Goal: Task Accomplishment & Management: Manage account settings

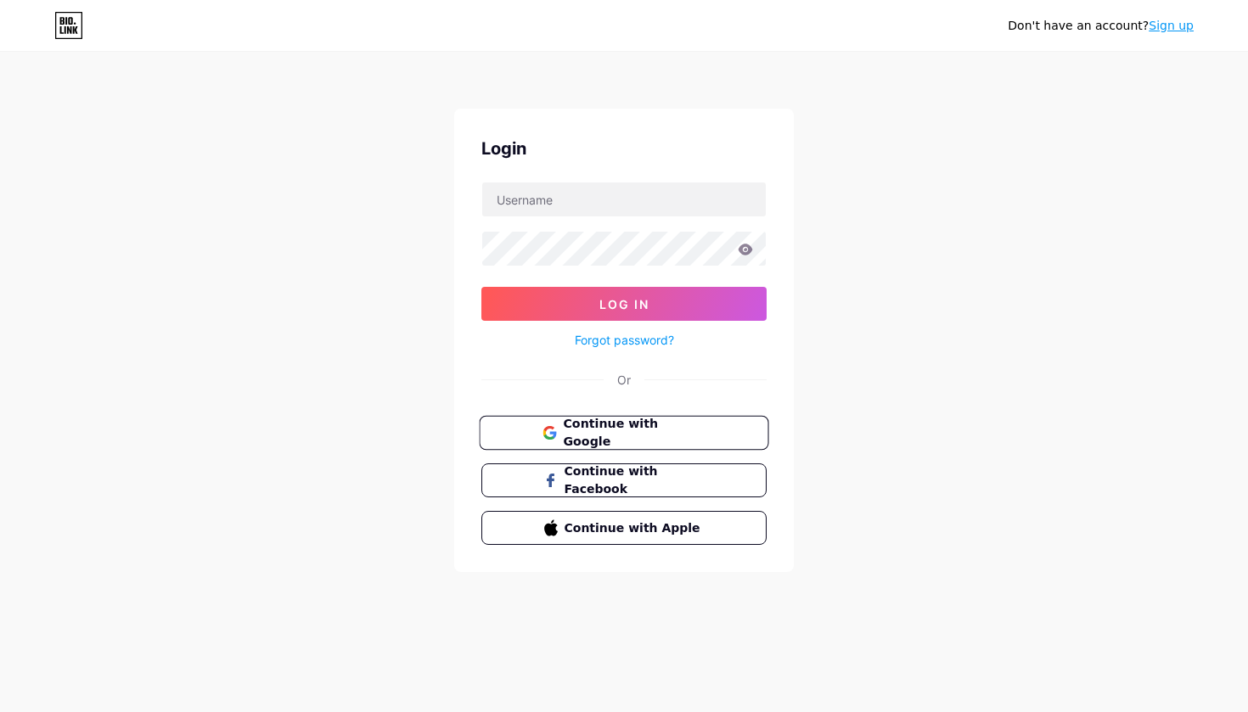
click at [676, 428] on span "Continue with Google" at bounding box center [634, 433] width 142 height 37
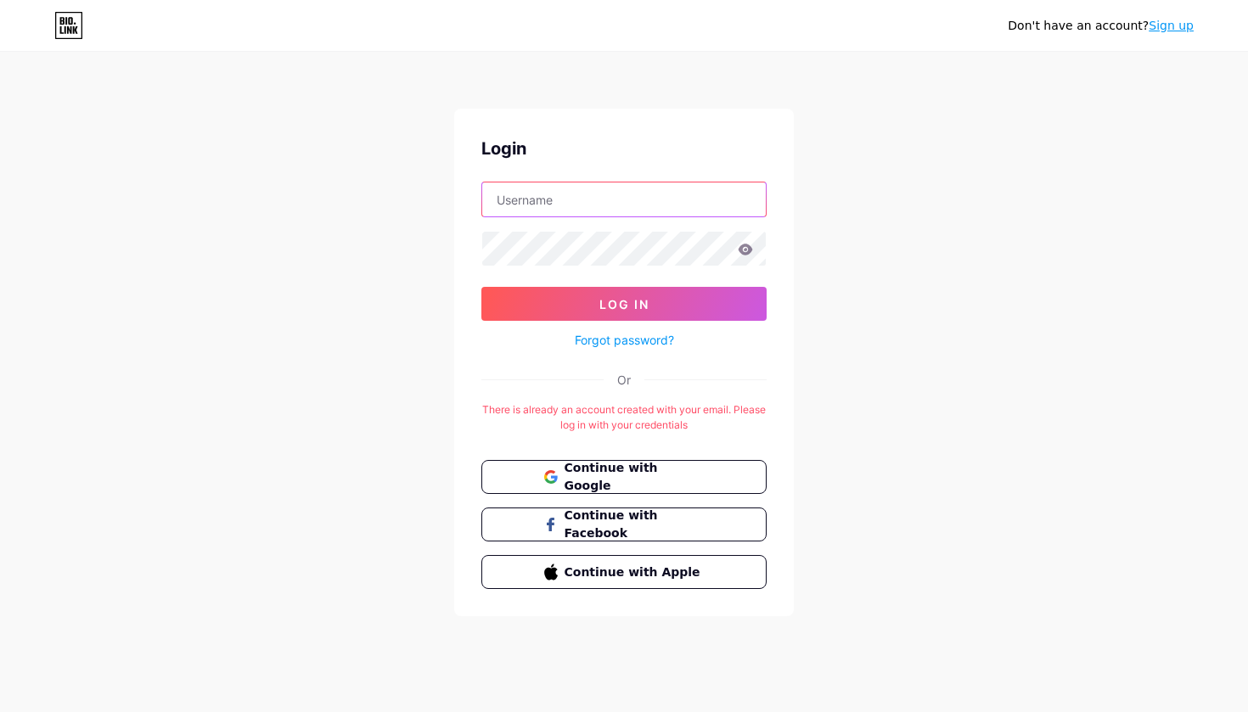
type input "zuri1azul"
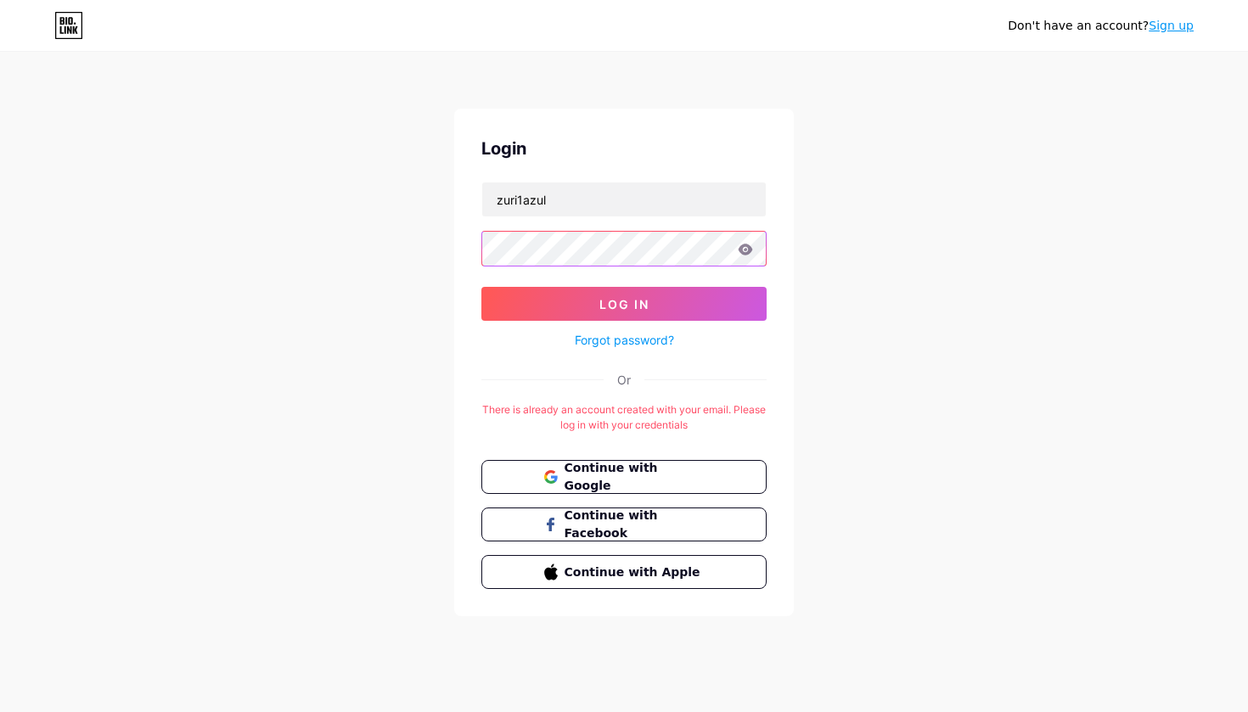
click at [624, 304] on button "Log In" at bounding box center [623, 304] width 285 height 34
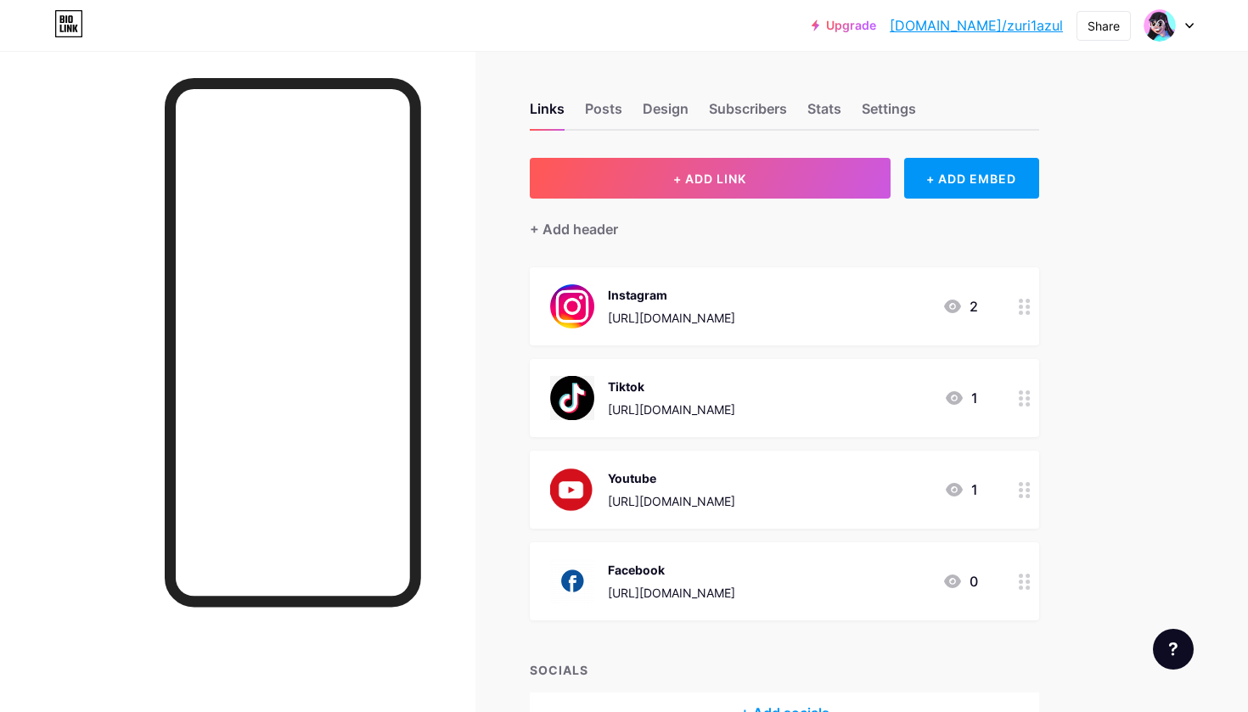
click at [960, 227] on div "+ Add header" at bounding box center [784, 220] width 509 height 42
click at [1097, 238] on div "Links Posts Design Subscribers Stats Settings + ADD LINK + ADD EMBED + Add head…" at bounding box center [555, 435] width 1111 height 768
click at [1097, 237] on div "Links Posts Design Subscribers Stats Settings + ADD LINK + ADD EMBED + Add head…" at bounding box center [555, 435] width 1111 height 768
click at [1098, 235] on div "Links Posts Design Subscribers Stats Settings + ADD LINK + ADD EMBED + Add head…" at bounding box center [555, 435] width 1111 height 768
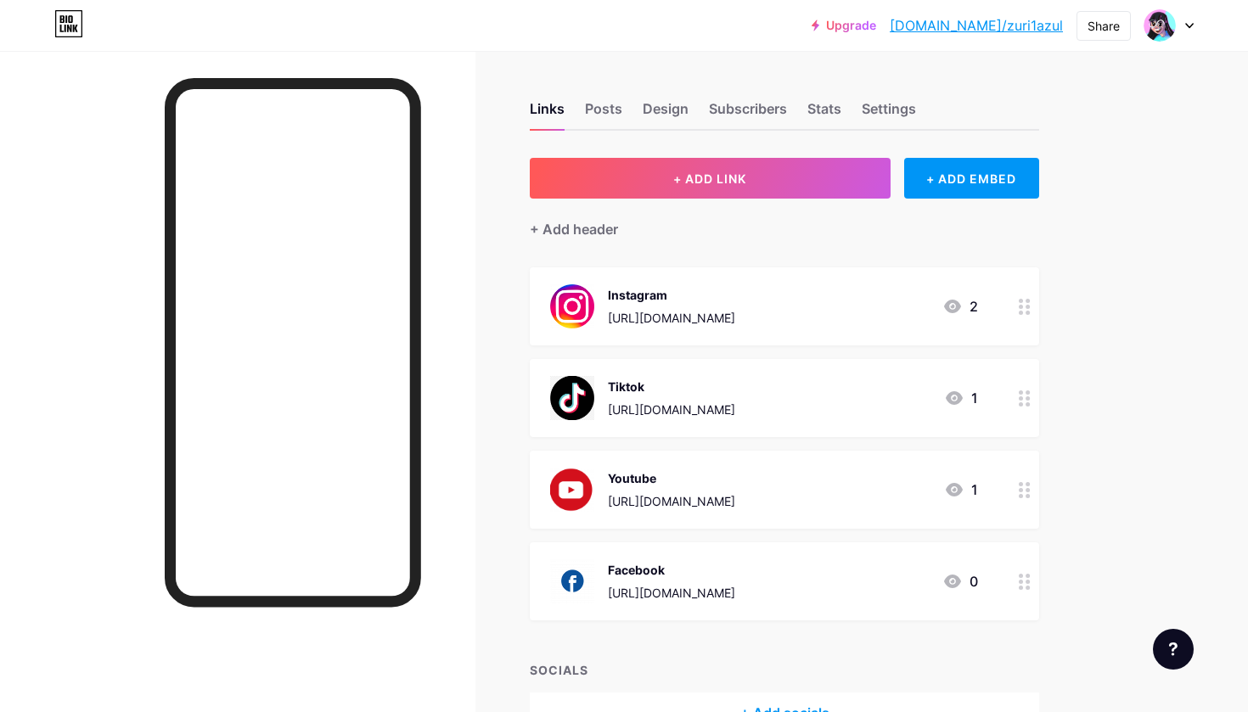
click at [1124, 335] on div "Upgrade [DOMAIN_NAME]/zuri1a... [DOMAIN_NAME]/zuri1azul Share Switch accounts Z…" at bounding box center [624, 409] width 1248 height 819
drag, startPoint x: 1124, startPoint y: 335, endPoint x: 1125, endPoint y: 402, distance: 67.9
click at [1125, 402] on div "Upgrade [DOMAIN_NAME]/zuri1a... [DOMAIN_NAME]/zuri1azul Share Switch accounts Z…" at bounding box center [624, 409] width 1248 height 819
click at [1179, 225] on div "Upgrade [DOMAIN_NAME]/zuri1a... [DOMAIN_NAME]/zuri1azul Share Switch accounts Z…" at bounding box center [624, 409] width 1248 height 819
click at [1161, 152] on div "Upgrade [DOMAIN_NAME]/zuri1a... [DOMAIN_NAME]/zuri1azul Share Switch accounts Z…" at bounding box center [624, 409] width 1248 height 819
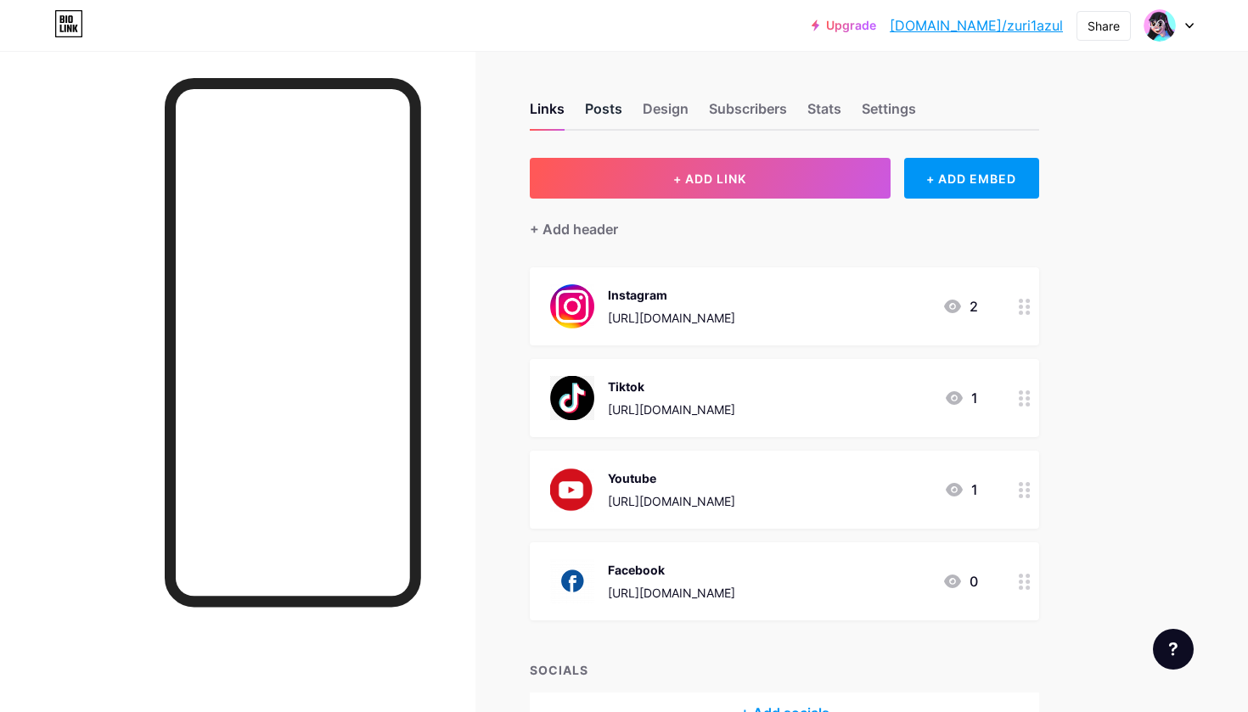
click at [603, 110] on div "Posts" at bounding box center [603, 113] width 37 height 31
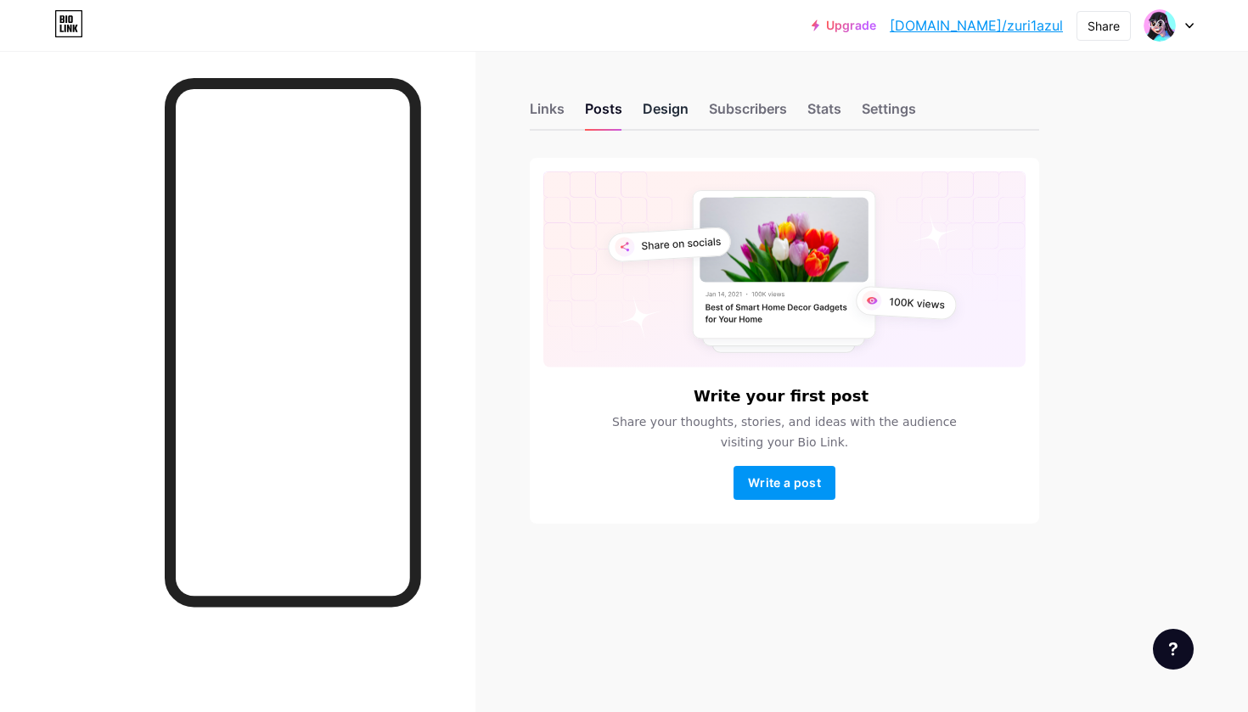
click at [663, 106] on div "Design" at bounding box center [666, 113] width 46 height 31
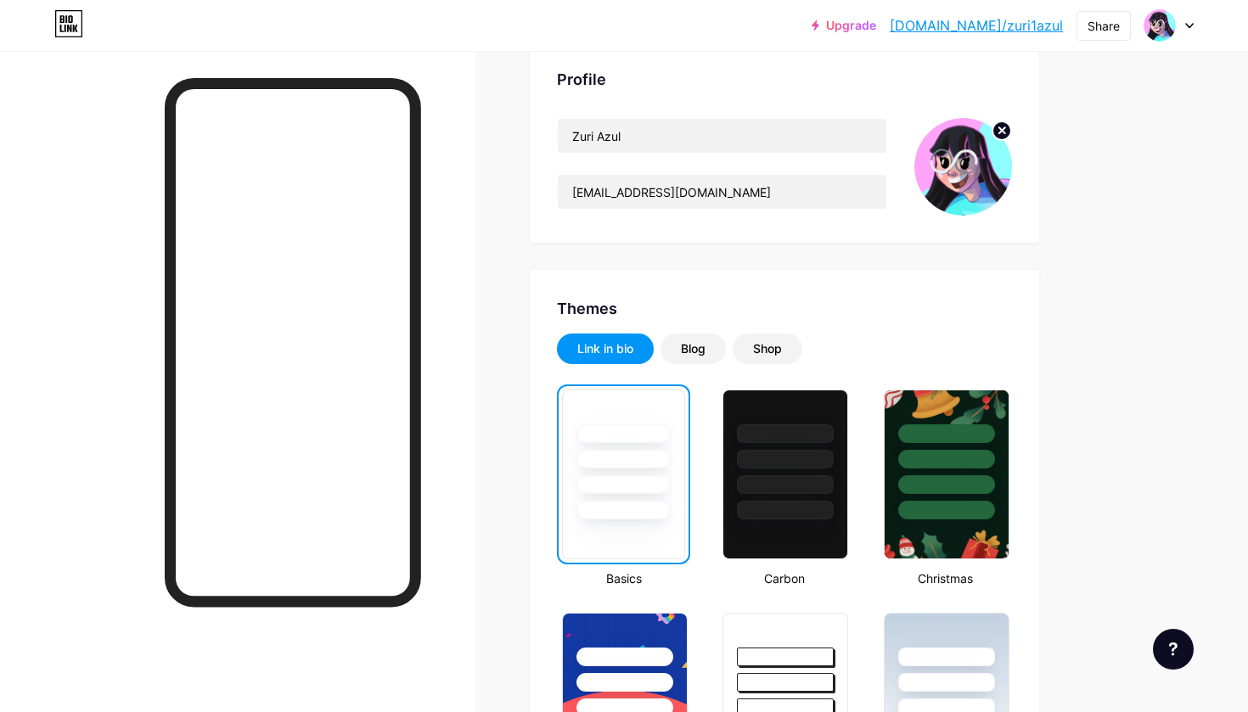
scroll to position [119, 0]
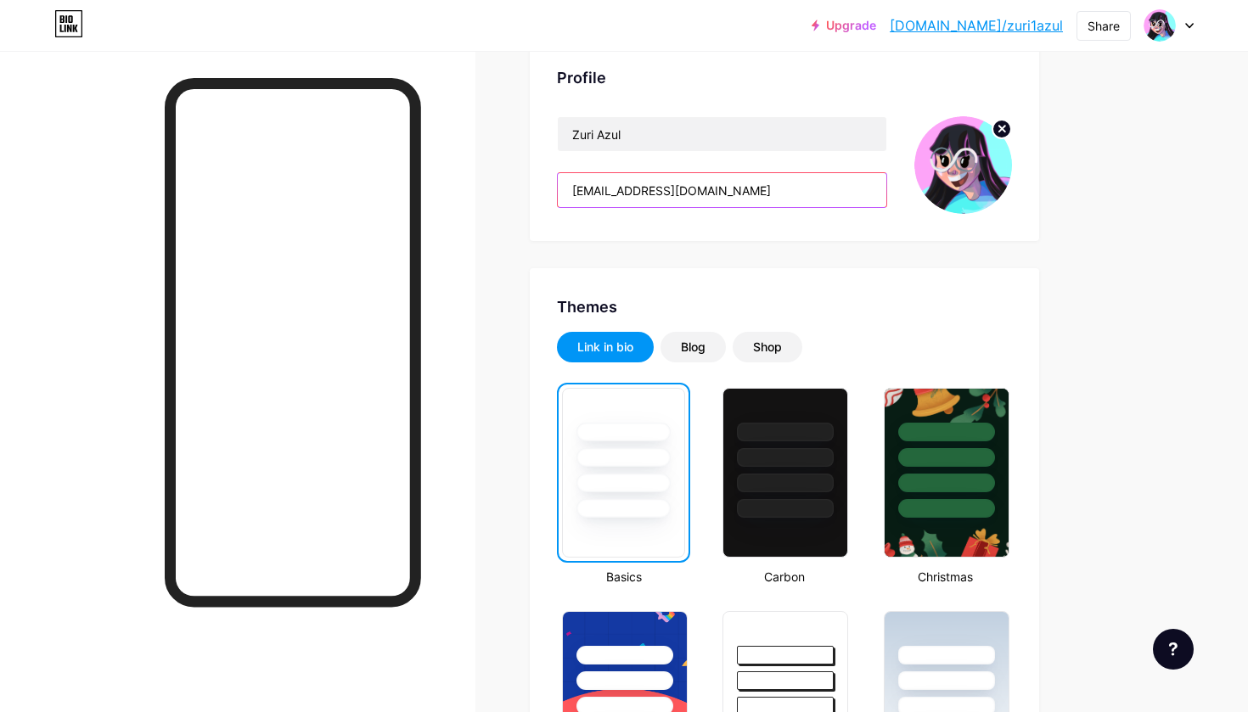
click at [759, 187] on input "[EMAIL_ADDRESS][DOMAIN_NAME]" at bounding box center [722, 190] width 329 height 34
drag, startPoint x: 759, startPoint y: 187, endPoint x: 474, endPoint y: 189, distance: 285.3
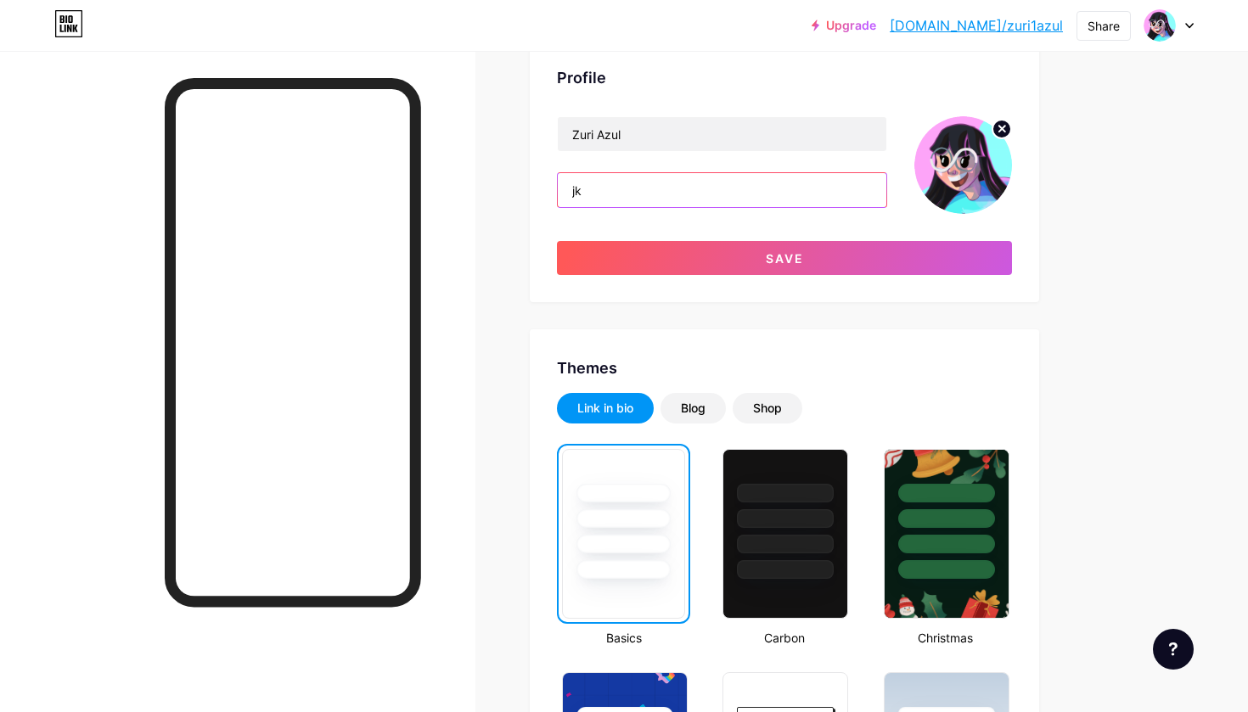
type input "j"
type input "zuri"
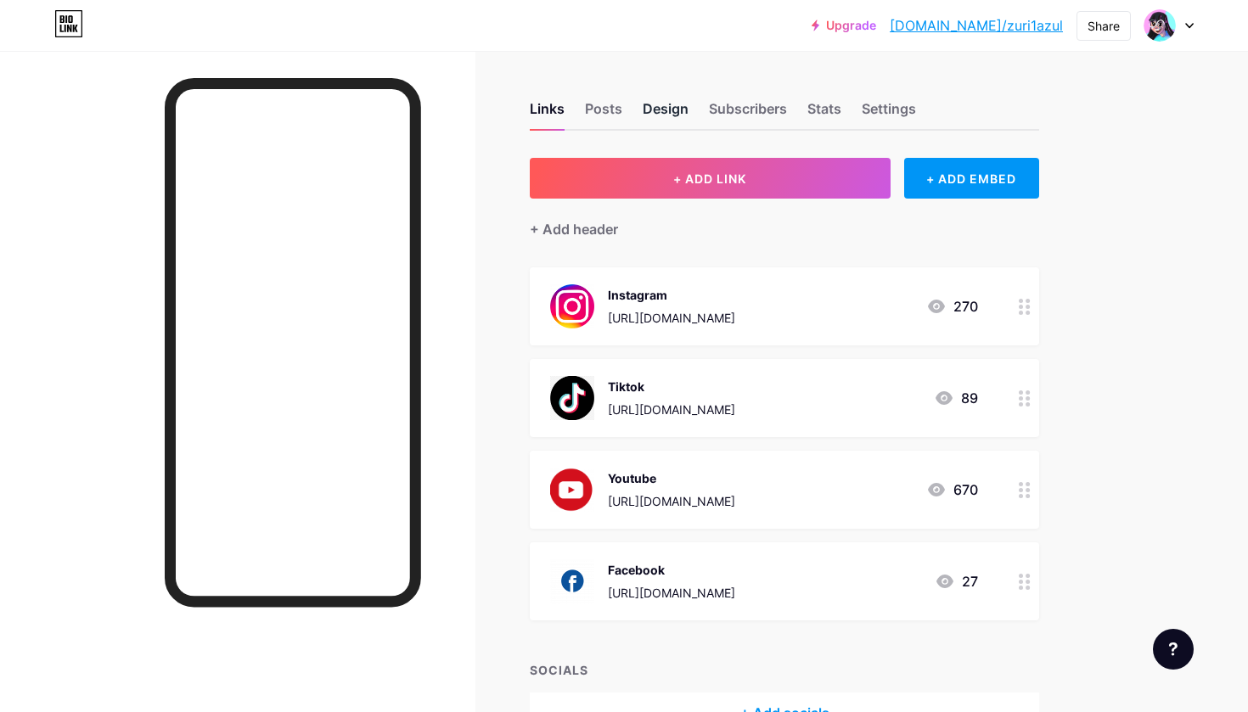
click at [680, 119] on div "Design" at bounding box center [666, 113] width 46 height 31
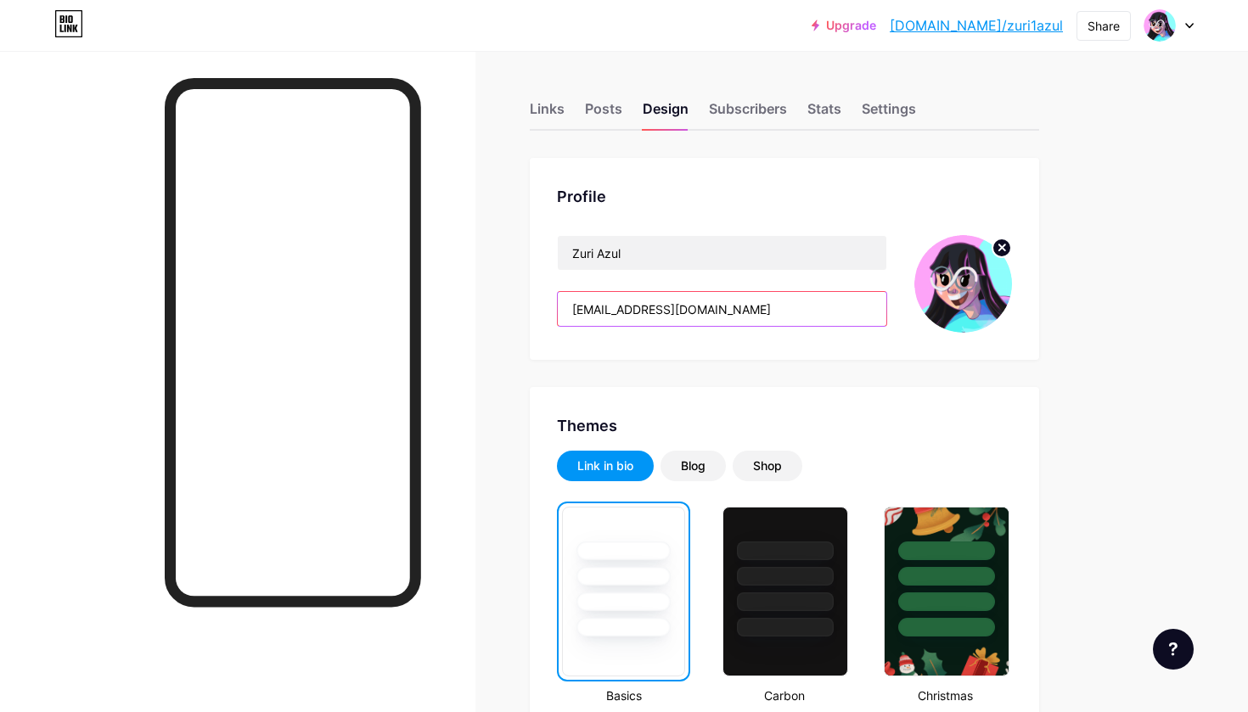
drag, startPoint x: 678, startPoint y: 309, endPoint x: 571, endPoint y: 309, distance: 107.0
click at [571, 309] on input "[EMAIL_ADDRESS][DOMAIN_NAME]" at bounding box center [722, 309] width 329 height 34
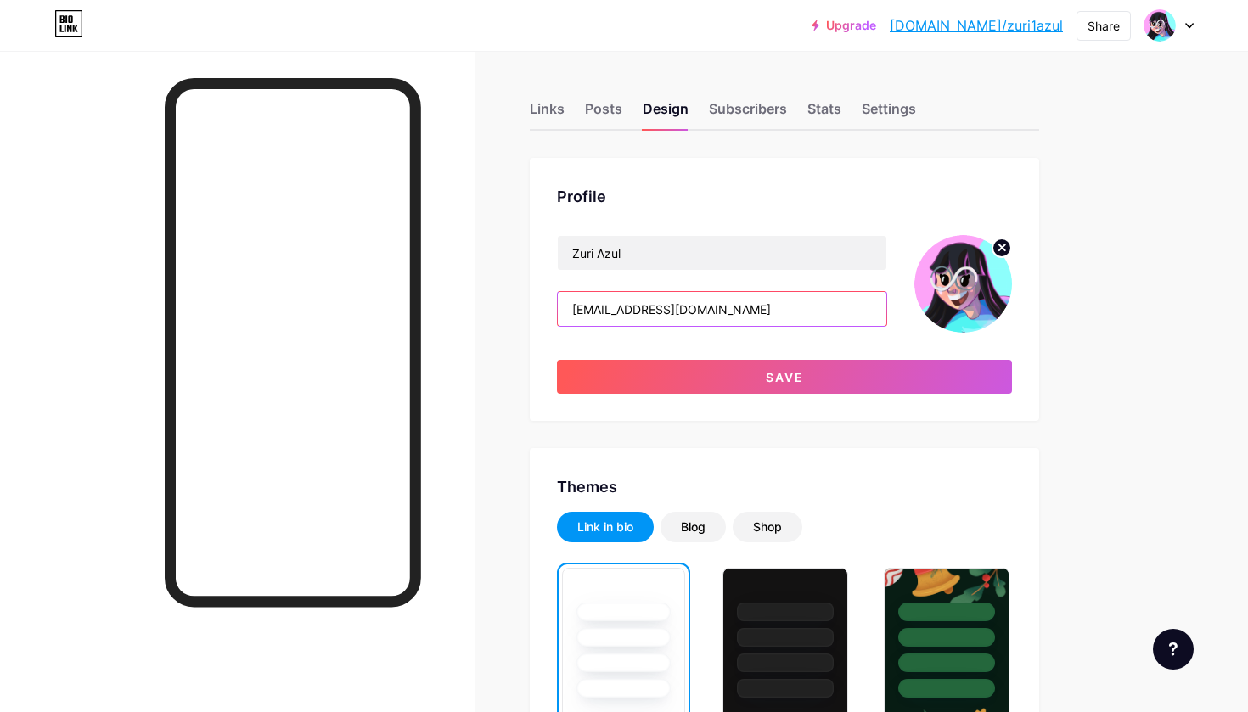
drag, startPoint x: 697, startPoint y: 304, endPoint x: 607, endPoint y: 312, distance: 90.3
click at [607, 312] on input "zuri@gmail.com" at bounding box center [722, 309] width 329 height 34
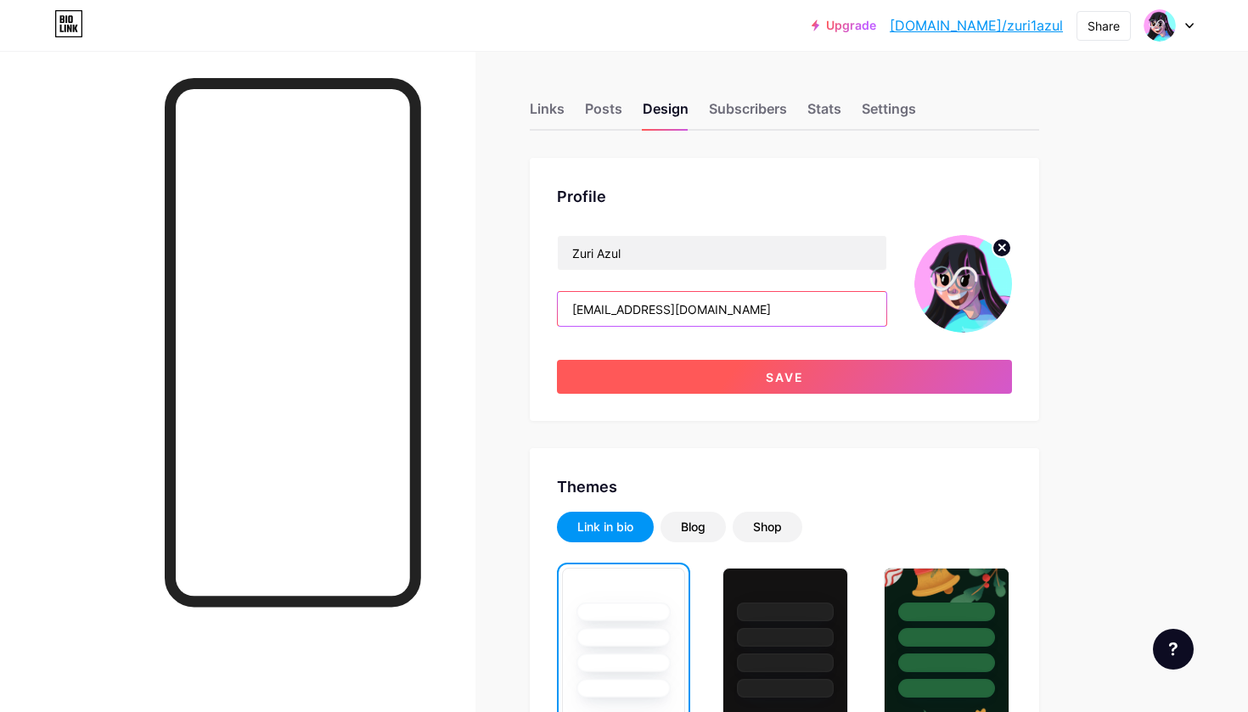
type input "zuri@brolanagency.com"
click at [769, 374] on span "Save" at bounding box center [785, 377] width 38 height 14
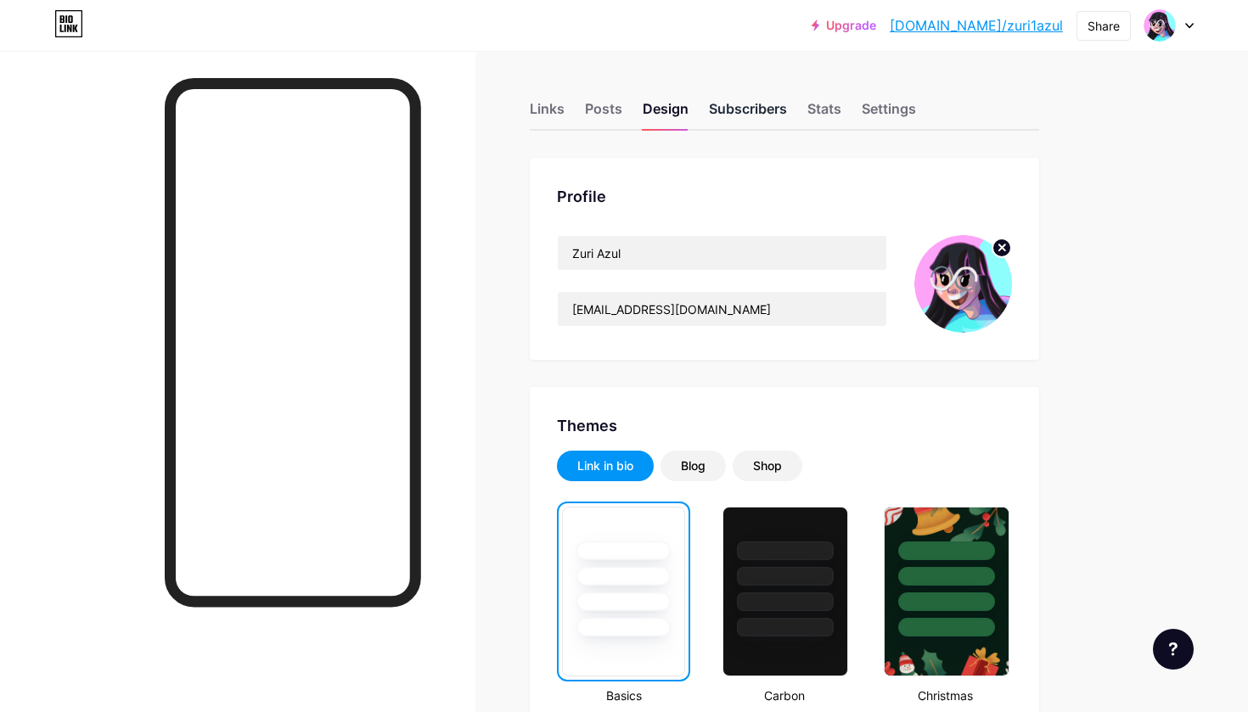
click at [742, 105] on div "Subscribers" at bounding box center [748, 113] width 78 height 31
